Goal: Information Seeking & Learning: Find specific page/section

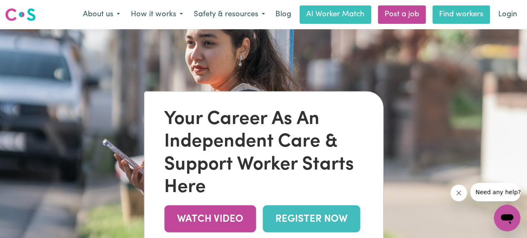
click at [449, 12] on link "Find workers" at bounding box center [462, 14] width 58 height 18
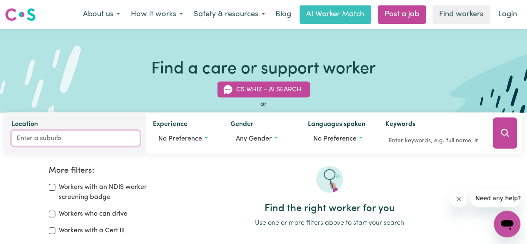
click at [58, 143] on input "Location" at bounding box center [76, 138] width 128 height 15
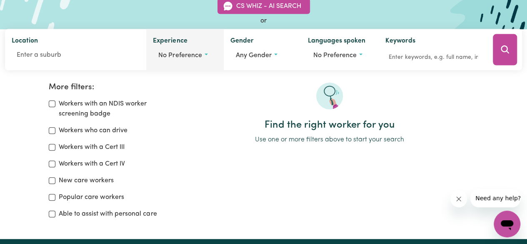
click at [208, 51] on button "No preference" at bounding box center [185, 56] width 64 height 16
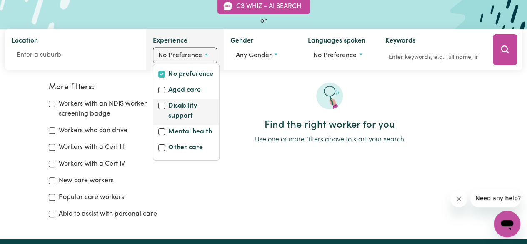
click at [169, 111] on label "Disability support" at bounding box center [191, 112] width 46 height 22
click at [165, 109] on input "Disability support" at bounding box center [161, 106] width 7 height 7
checkbox input "true"
checkbox input "false"
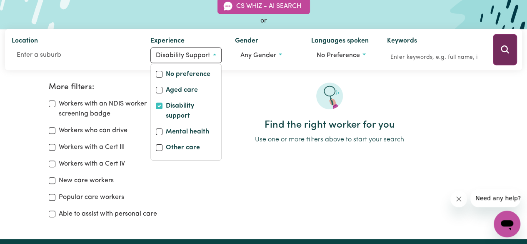
click at [497, 49] on button "Search" at bounding box center [505, 49] width 24 height 31
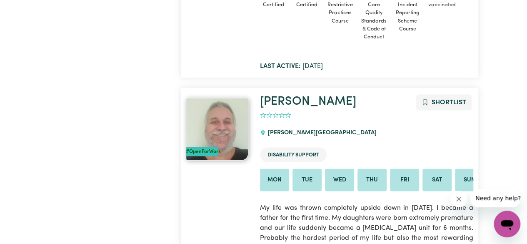
scroll to position [598, 0]
